Goal: Task Accomplishment & Management: Complete application form

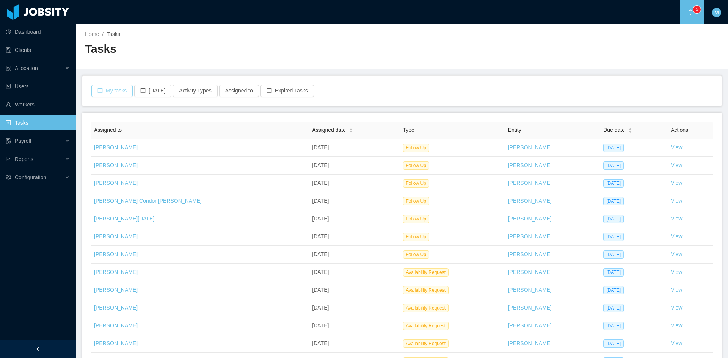
click at [117, 87] on button "My tasks" at bounding box center [111, 91] width 41 height 12
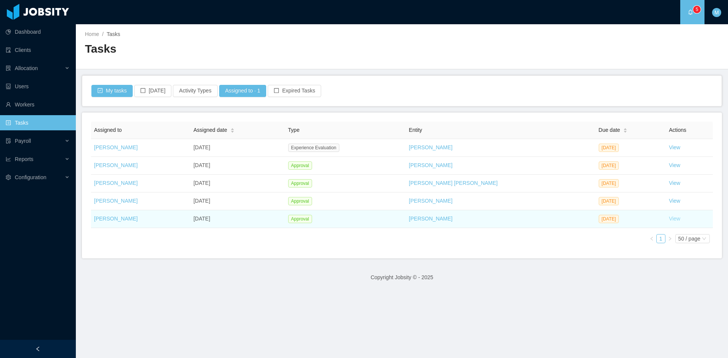
click at [669, 221] on link "View" at bounding box center [674, 219] width 11 height 6
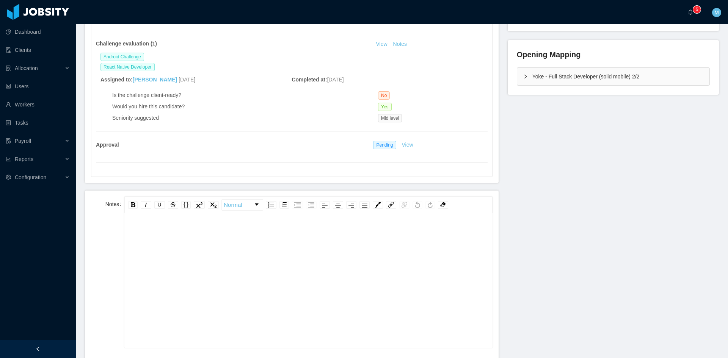
click at [344, 267] on div "rdw-editor" at bounding box center [308, 292] width 356 height 133
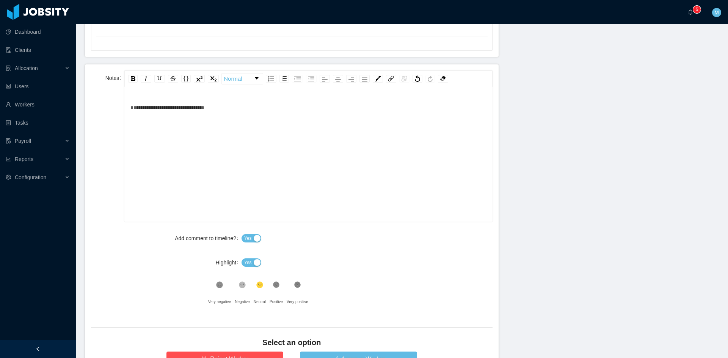
scroll to position [379, 0]
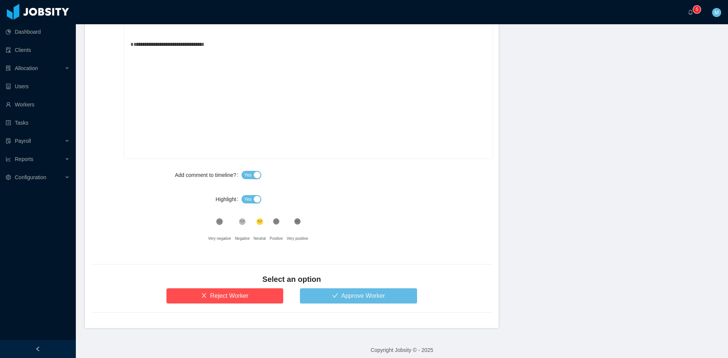
click at [252, 200] on button "Yes" at bounding box center [251, 199] width 20 height 8
click at [333, 297] on button "Approve Worker" at bounding box center [358, 295] width 117 height 15
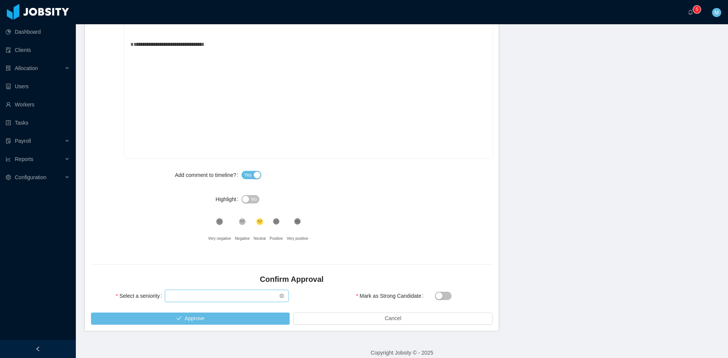
click at [208, 290] on div "Select seniority" at bounding box center [227, 296] width 124 height 12
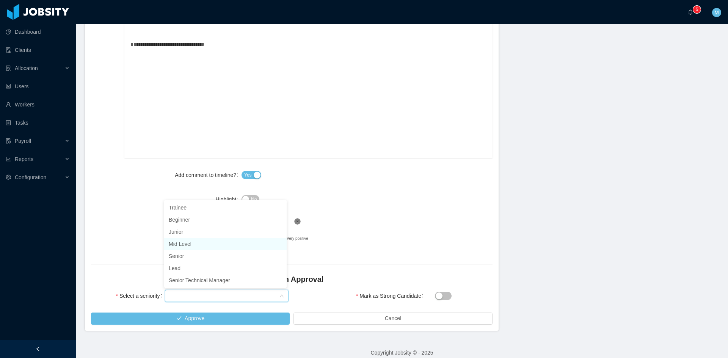
click at [191, 244] on li "Mid Level" at bounding box center [225, 244] width 122 height 12
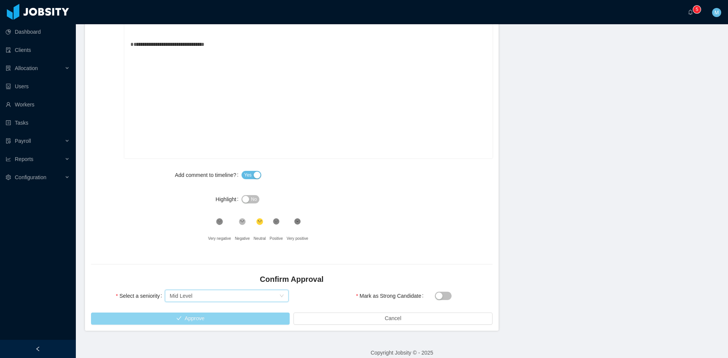
click at [223, 318] on button "Approve" at bounding box center [190, 319] width 199 height 12
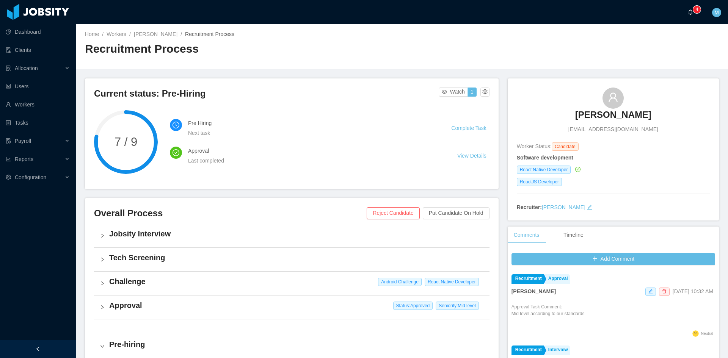
click at [688, 13] on a=83ded146-cd66-4514-80a8-9a7b1e1b5eb6/Matias%20Marin"] "0 1 2 3 4 5 6 7 8 9 0 1 2 3 4 5 6 7 8 9 0 1 2 3 4 5 6 7 8 9" at bounding box center [692, 12] width 9 height 24
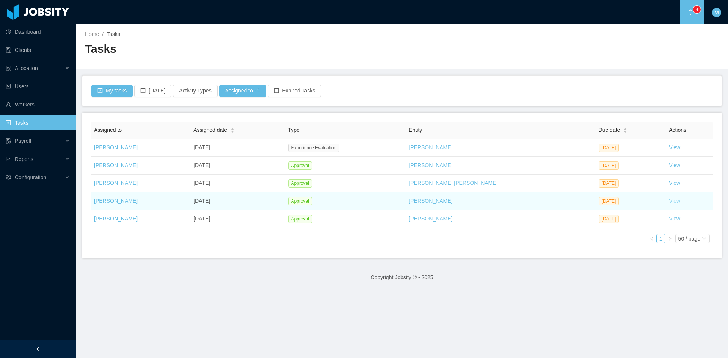
click at [669, 202] on link "View" at bounding box center [674, 201] width 11 height 6
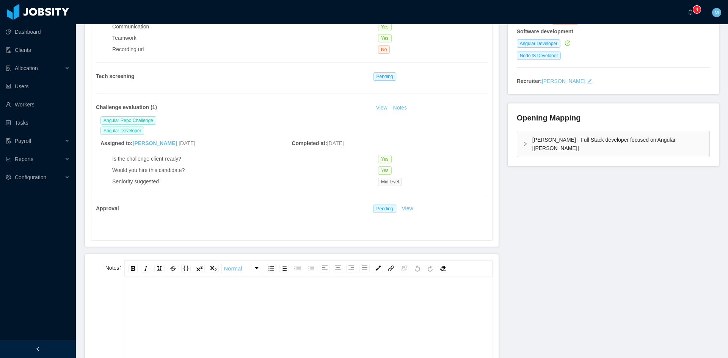
scroll to position [190, 0]
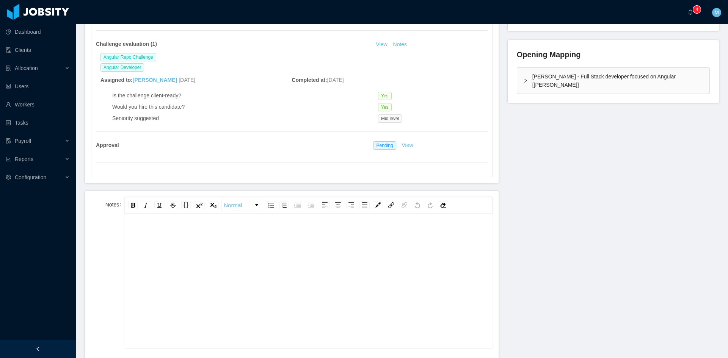
click at [338, 271] on div "rdw-editor" at bounding box center [308, 293] width 356 height 133
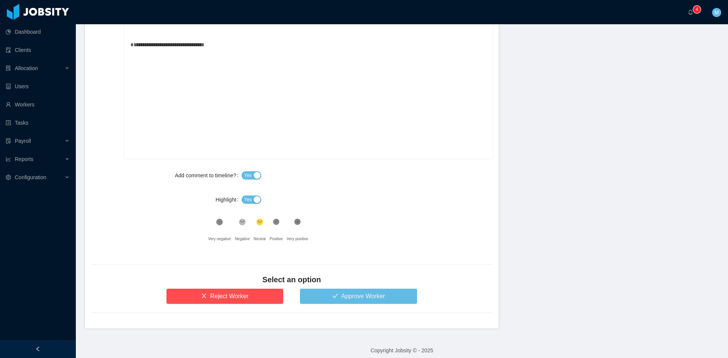
click at [252, 202] on button "Yes" at bounding box center [251, 200] width 20 height 8
click at [330, 297] on button "Approve Worker" at bounding box center [358, 296] width 117 height 15
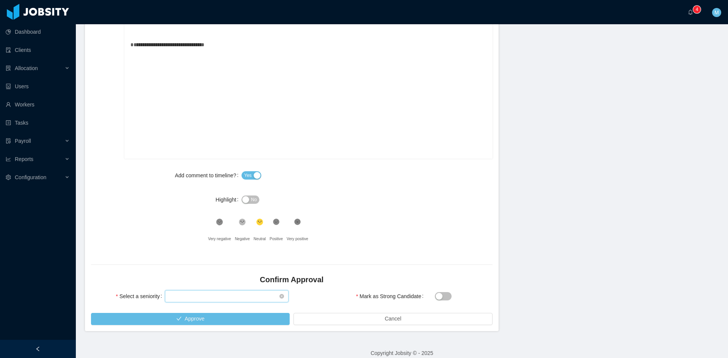
click at [214, 293] on div "Select seniority" at bounding box center [224, 296] width 110 height 11
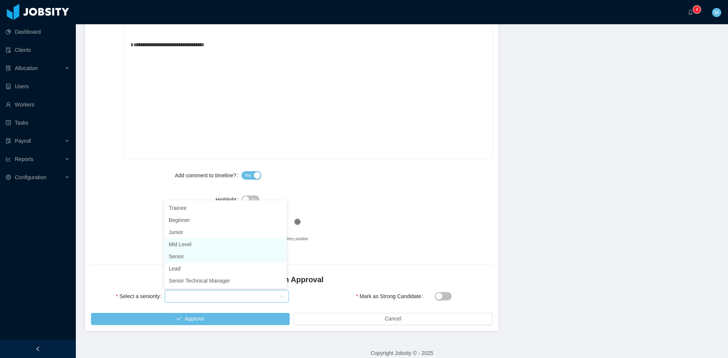
click at [183, 240] on li "Mid Level" at bounding box center [225, 244] width 122 height 12
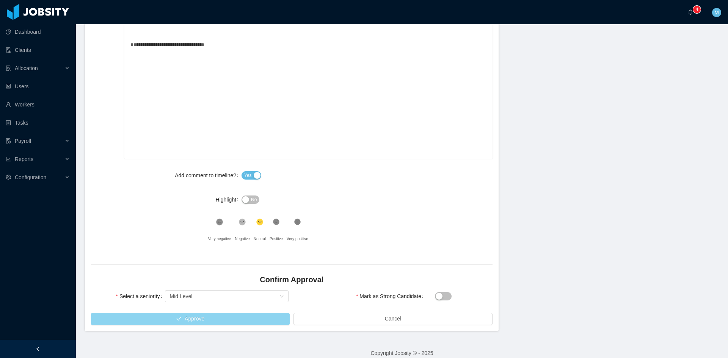
click at [193, 316] on button "Approve" at bounding box center [190, 319] width 199 height 12
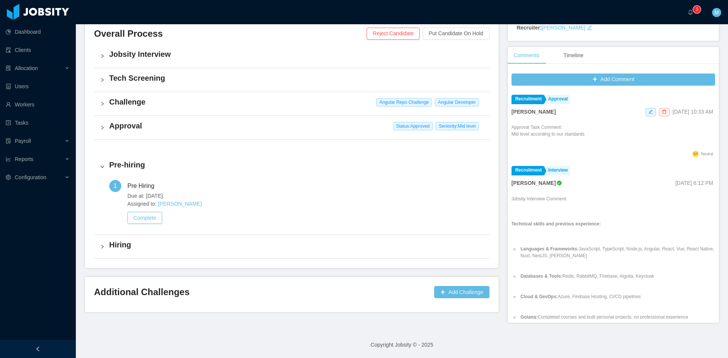
scroll to position [171, 0]
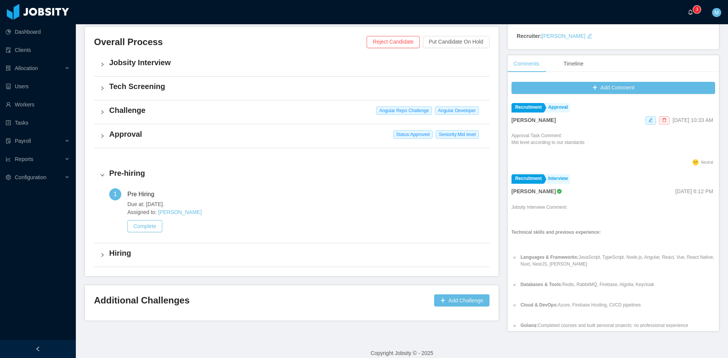
click at [689, 10] on icon "icon: bell" at bounding box center [690, 11] width 5 height 5
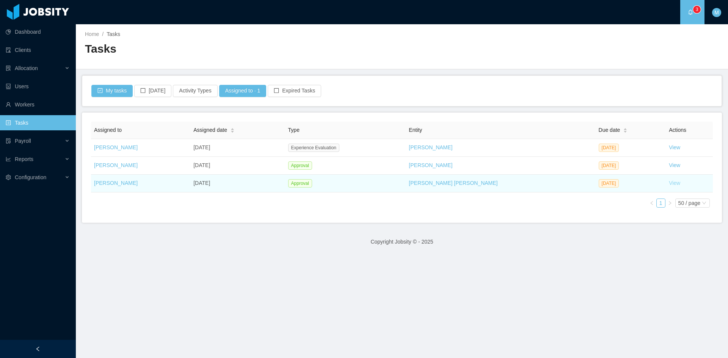
click at [669, 183] on link "View" at bounding box center [674, 183] width 11 height 6
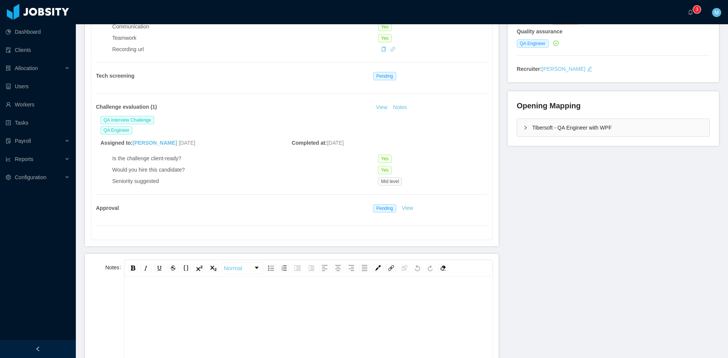
scroll to position [190, 0]
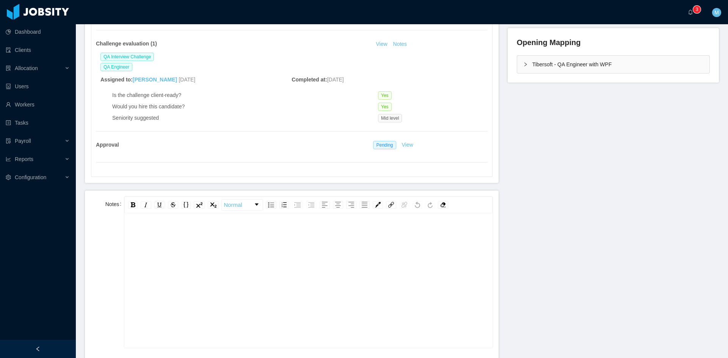
click at [315, 273] on div "rdw-editor" at bounding box center [308, 292] width 356 height 133
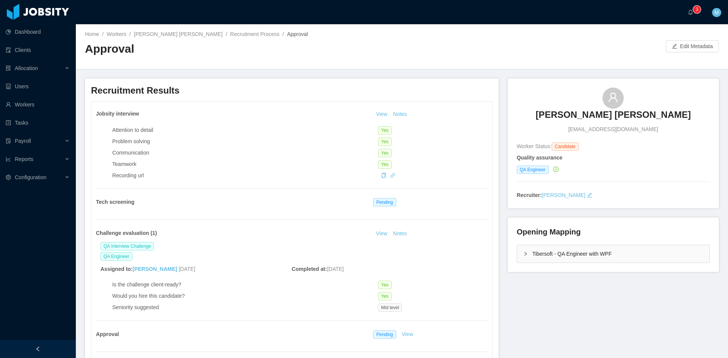
scroll to position [316, 0]
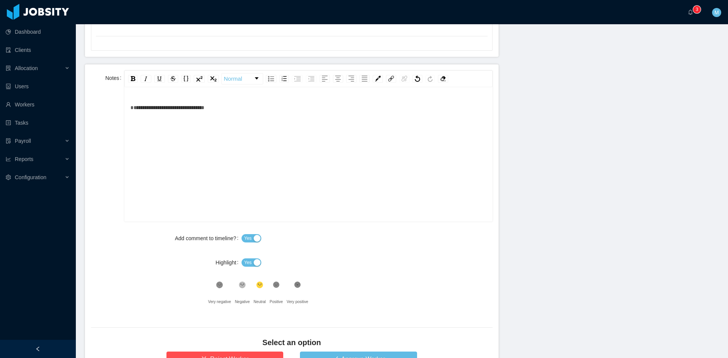
click at [250, 262] on button "Yes" at bounding box center [251, 262] width 20 height 8
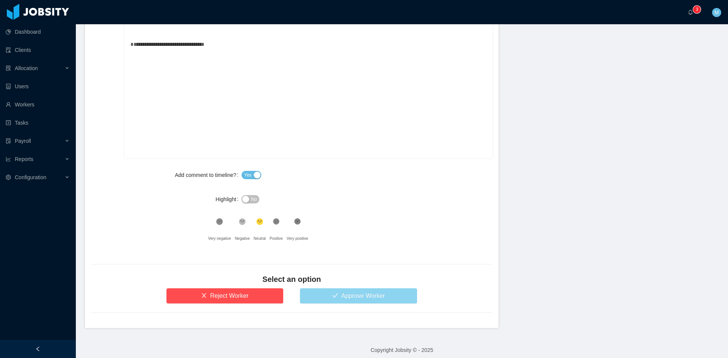
click at [358, 294] on button "Approve Worker" at bounding box center [358, 295] width 117 height 15
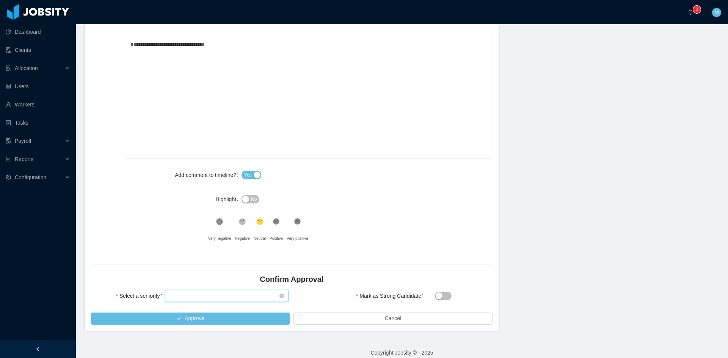
click at [238, 298] on div "Select seniority" at bounding box center [224, 295] width 110 height 11
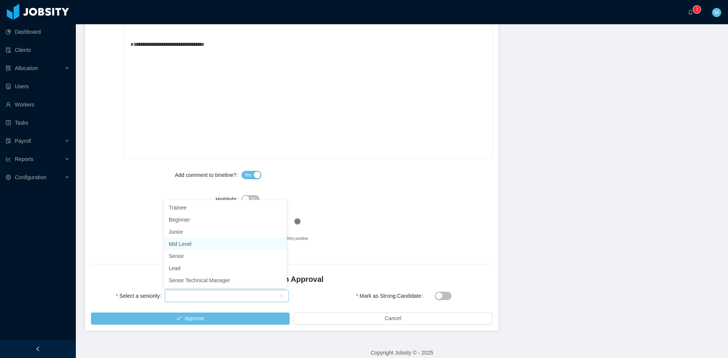
click at [198, 244] on li "Mid Level" at bounding box center [225, 244] width 122 height 12
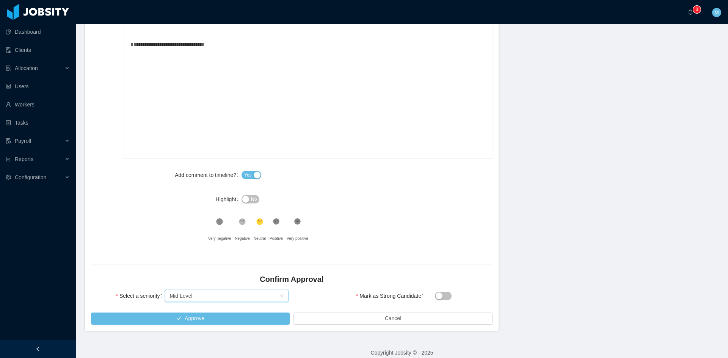
click at [269, 221] on div ".st1{fill:#232323}" at bounding box center [275, 223] width 13 height 15
click at [262, 316] on button "Approve" at bounding box center [190, 319] width 199 height 12
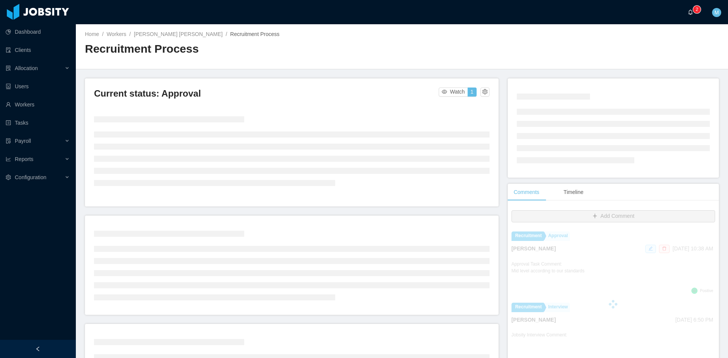
click at [693, 11] on sup "0 1 2 3 4 5 6 7 8 9 0 1 2 3 4 5 6 7 8 9 0 1 2 3 4 5 6 7 8 9" at bounding box center [697, 10] width 8 height 8
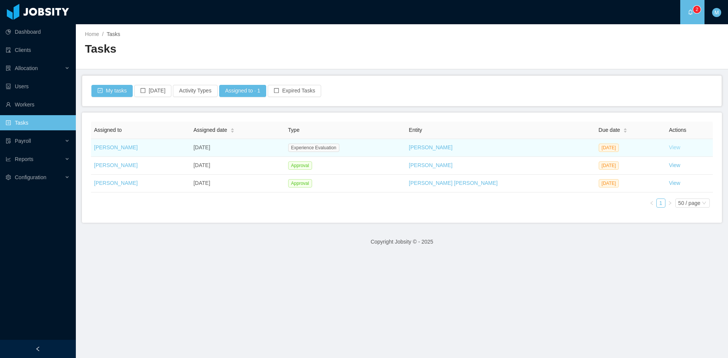
click at [669, 149] on link "View" at bounding box center [674, 147] width 11 height 6
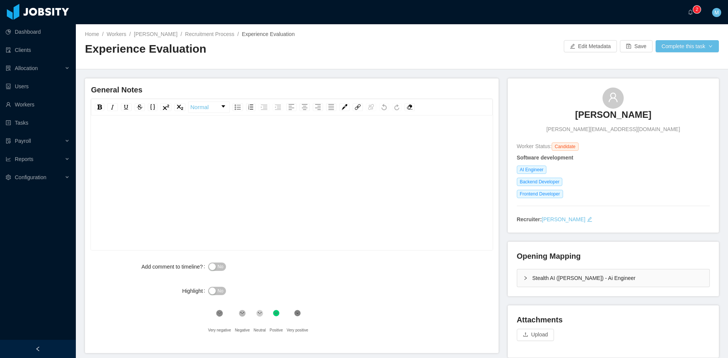
click at [520, 273] on div "Stealth AI (Erkang Zheng) - Ai Engineer" at bounding box center [613, 277] width 192 height 17
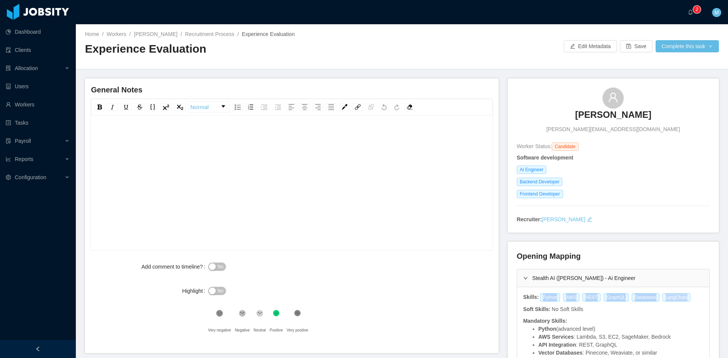
drag, startPoint x: 536, startPoint y: 298, endPoint x: 675, endPoint y: 297, distance: 139.9
click at [675, 297] on div "Python AWS REST GraphQL Databases LangChain" at bounding box center [616, 297] width 155 height 8
copy div "Python AWS REST GraphQL Databases LangChain"
drag, startPoint x: 515, startPoint y: 168, endPoint x: 539, endPoint y: 169, distance: 24.3
click at [539, 169] on span "AI Engineer" at bounding box center [532, 170] width 30 height 8
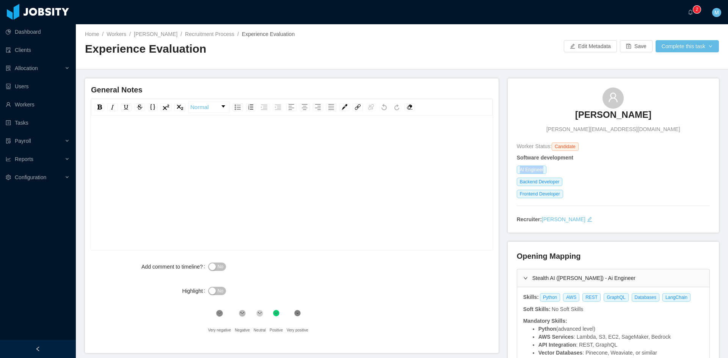
copy span "AI Engineer"
click at [223, 312] on icon ".st2{fill:#262626}" at bounding box center [220, 314] width 8 height 8
click at [171, 143] on div "rdw-editor" at bounding box center [292, 135] width 390 height 15
click at [329, 138] on div "**********" at bounding box center [292, 135] width 390 height 15
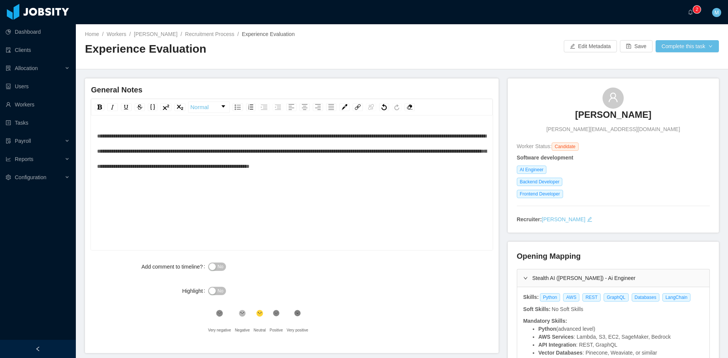
drag, startPoint x: 176, startPoint y: 183, endPoint x: 183, endPoint y: 182, distance: 7.7
click at [176, 174] on div "**********" at bounding box center [292, 150] width 390 height 45
click at [218, 264] on span "No" at bounding box center [221, 267] width 6 height 8
click at [193, 190] on div "**********" at bounding box center [292, 194] width 390 height 133
click at [668, 48] on button "Complete this task" at bounding box center [686, 46] width 63 height 12
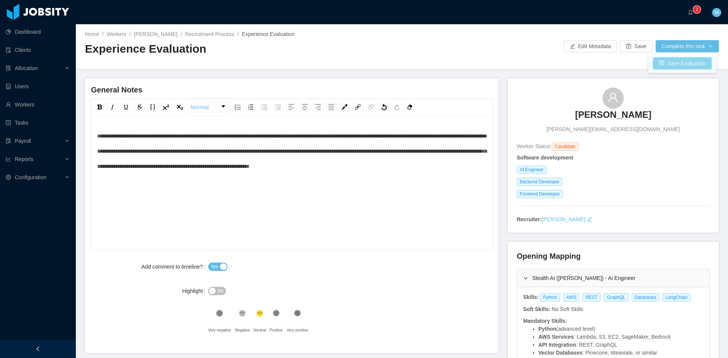
click at [669, 59] on button "Save Evaluation" at bounding box center [682, 63] width 59 height 12
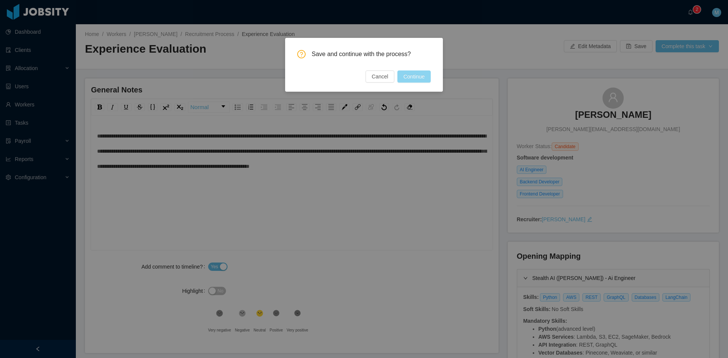
click at [418, 76] on button "Continue" at bounding box center [413, 76] width 33 height 12
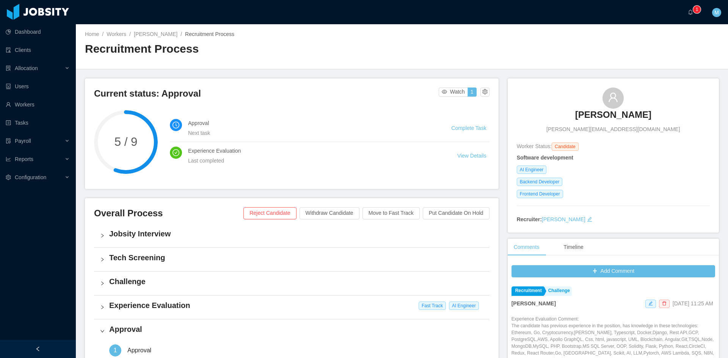
scroll to position [193, 0]
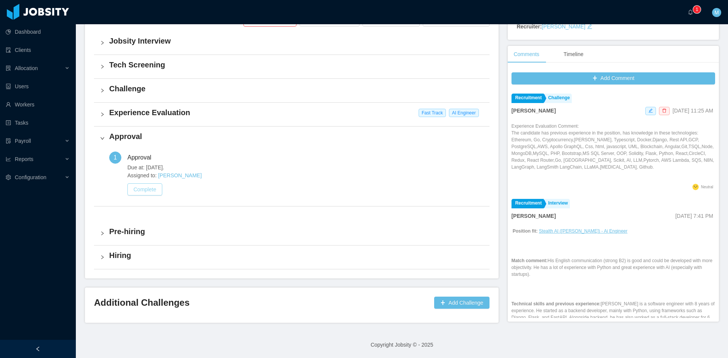
click at [158, 191] on button "Complete" at bounding box center [144, 189] width 35 height 12
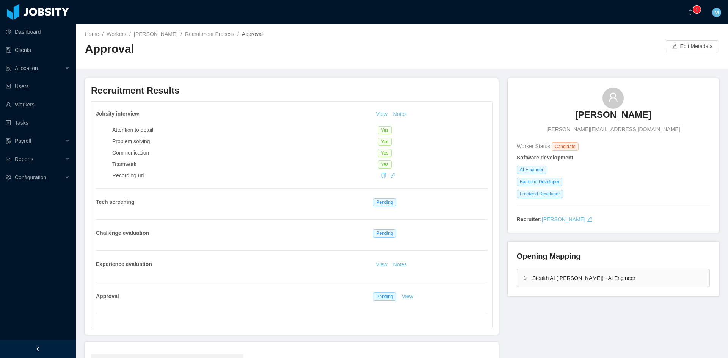
scroll to position [113, 0]
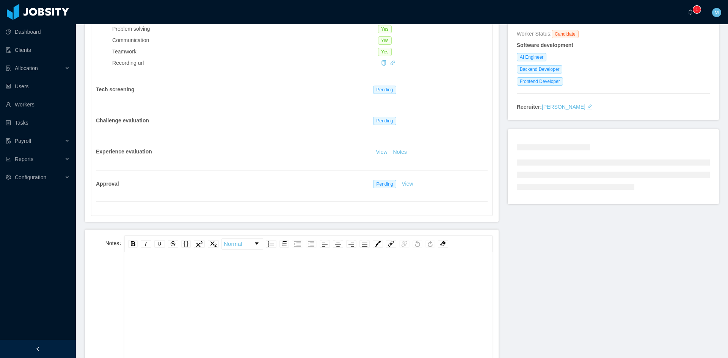
click at [200, 276] on div "rdw-editor" at bounding box center [308, 272] width 356 height 15
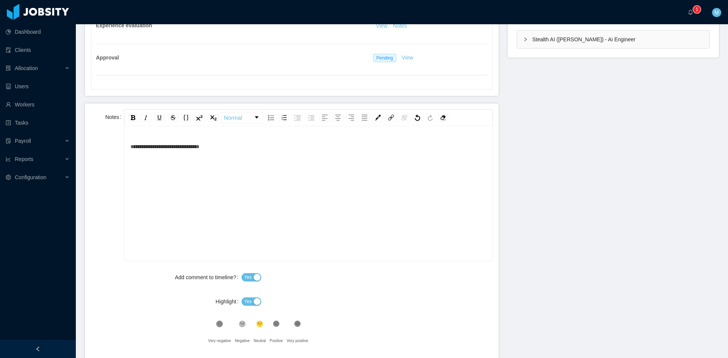
scroll to position [302, 0]
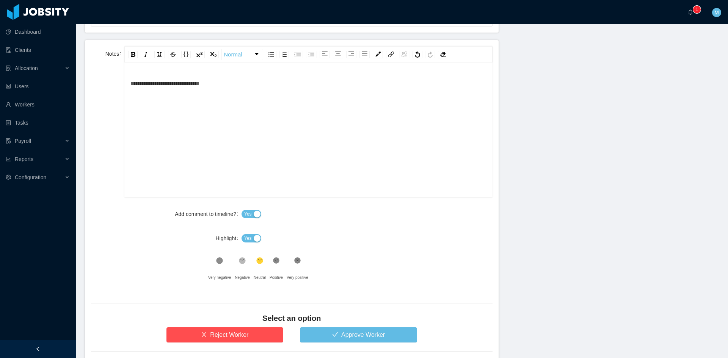
click at [244, 235] on span "Yes" at bounding box center [248, 239] width 8 height 8
click at [328, 338] on button "Approve Worker" at bounding box center [358, 334] width 117 height 15
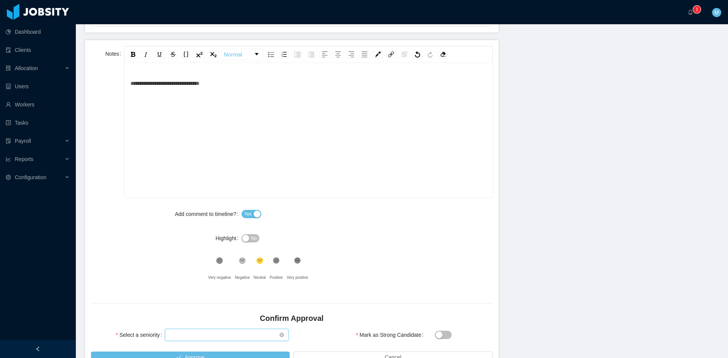
click at [206, 331] on div "Select seniority" at bounding box center [224, 334] width 110 height 11
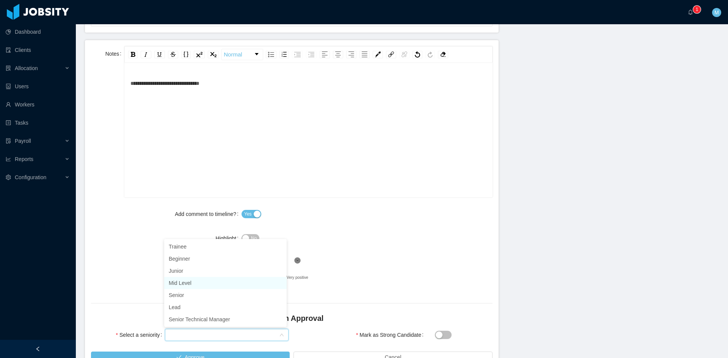
click at [188, 286] on li "Mid Level" at bounding box center [225, 283] width 122 height 12
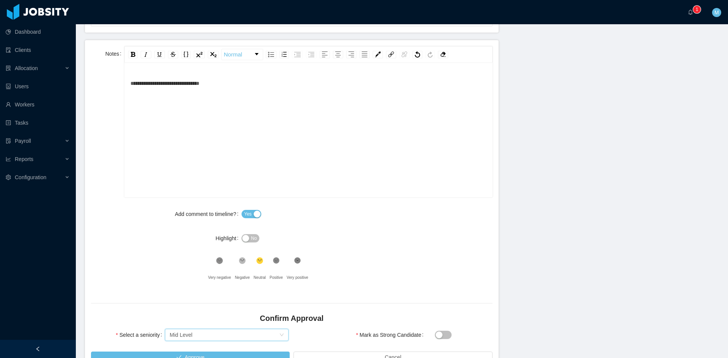
scroll to position [49, 0]
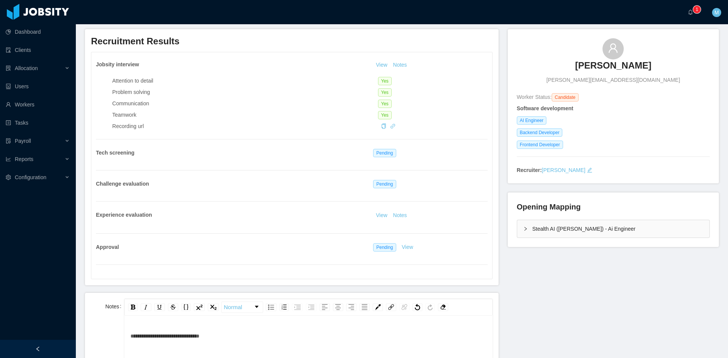
click at [521, 222] on div "Stealth AI (Erkang Zheng) - Ai Engineer" at bounding box center [613, 228] width 192 height 17
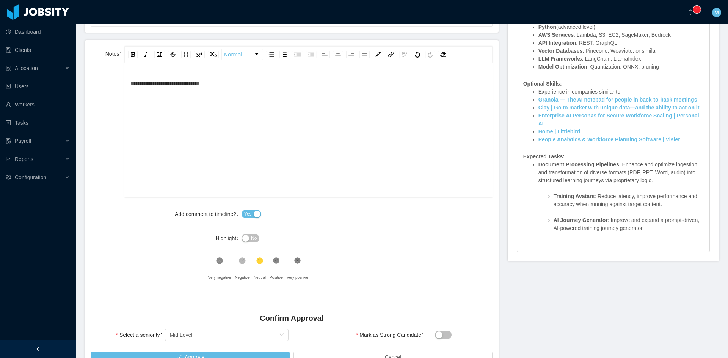
scroll to position [349, 0]
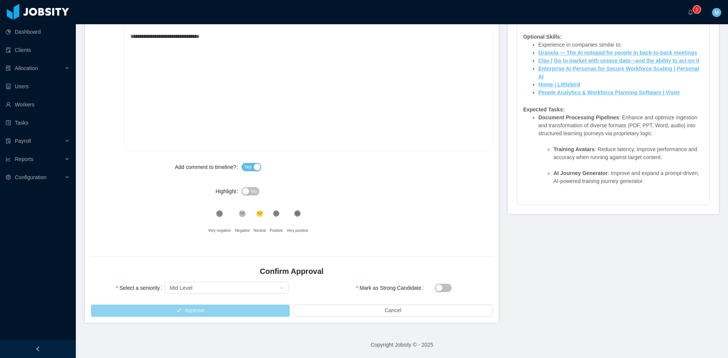
click at [246, 308] on button "Approve" at bounding box center [190, 311] width 199 height 12
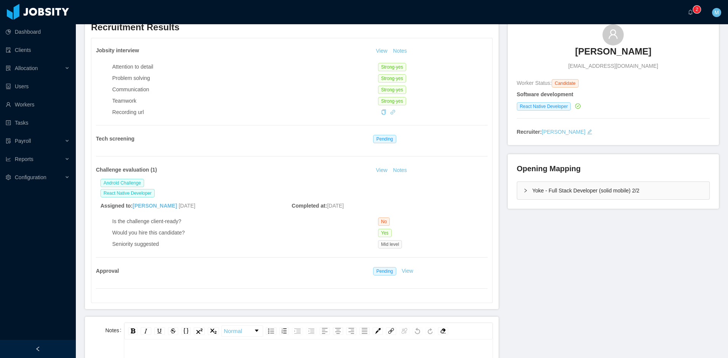
scroll to position [126, 0]
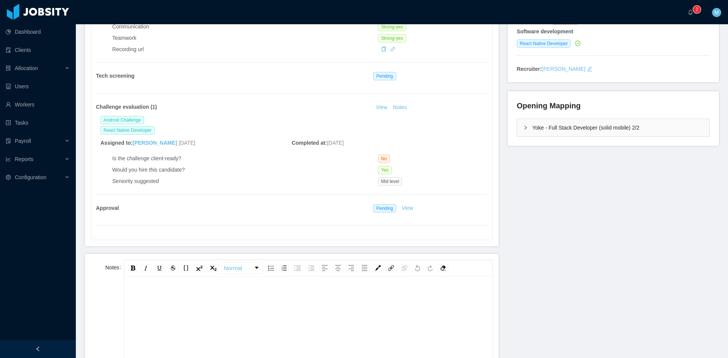
click at [259, 309] on div "rdw-editor" at bounding box center [308, 356] width 356 height 133
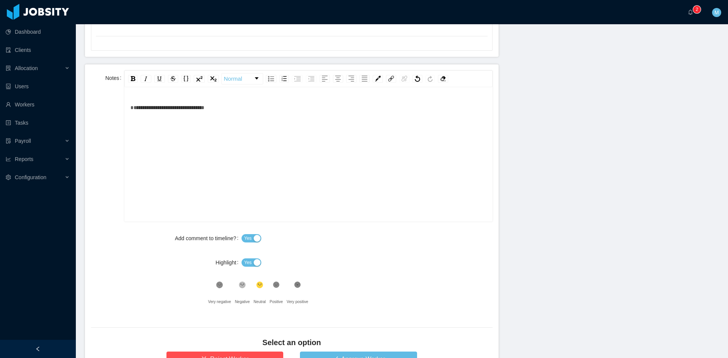
scroll to position [379, 0]
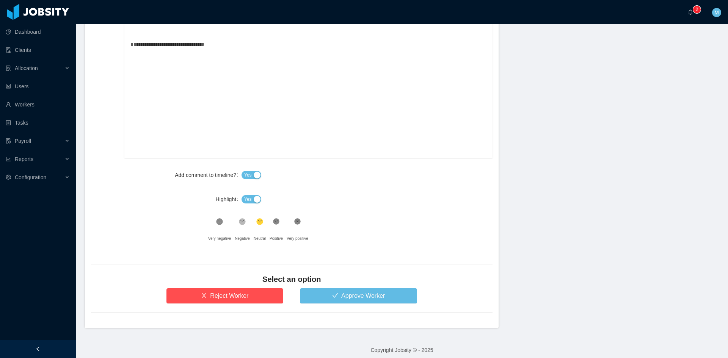
click at [249, 198] on button "Yes" at bounding box center [251, 199] width 20 height 8
click at [342, 292] on button "Approve Worker" at bounding box center [358, 295] width 117 height 15
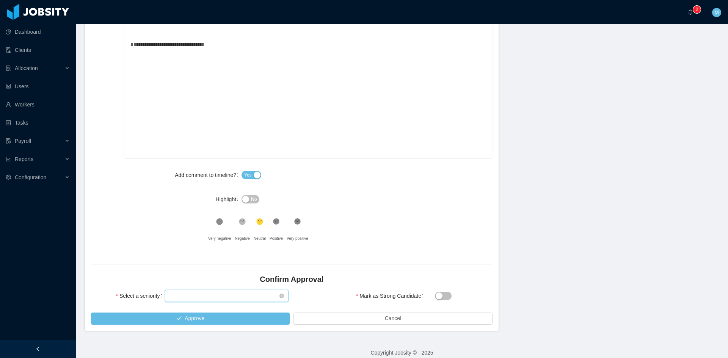
click at [227, 291] on div "Select seniority" at bounding box center [224, 295] width 110 height 11
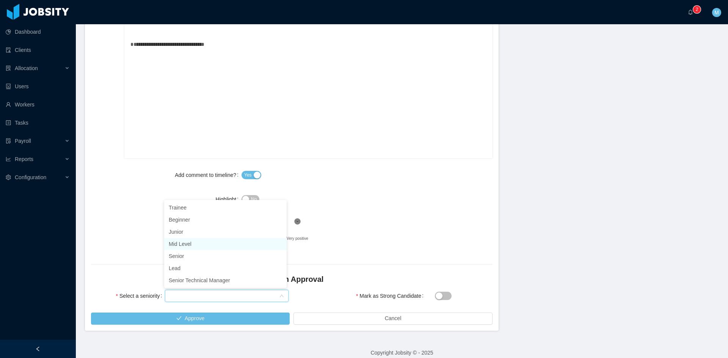
click at [202, 244] on li "Mid Level" at bounding box center [225, 244] width 122 height 12
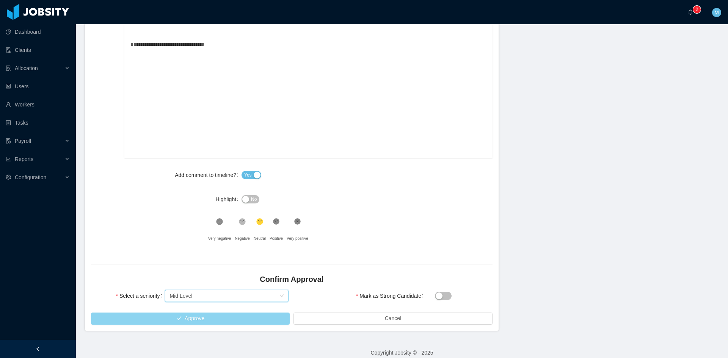
click at [229, 316] on button "Approve" at bounding box center [190, 319] width 199 height 12
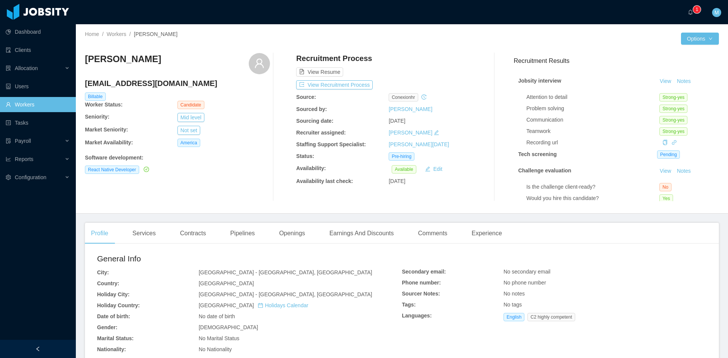
scroll to position [52, 0]
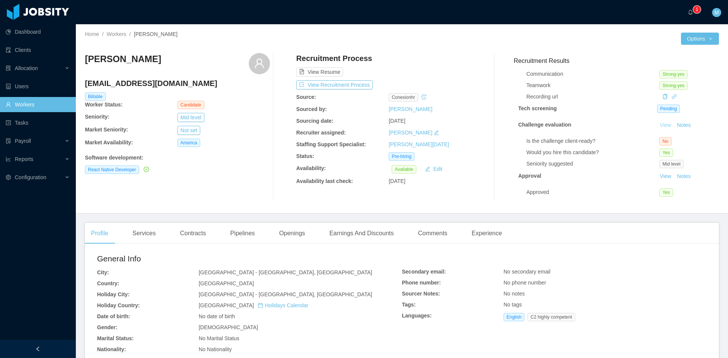
click at [657, 122] on link "View" at bounding box center [665, 125] width 17 height 6
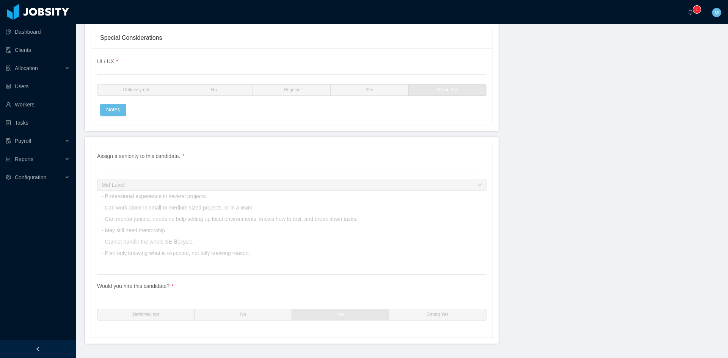
scroll to position [2358, 0]
